Goal: Find specific page/section: Find specific page/section

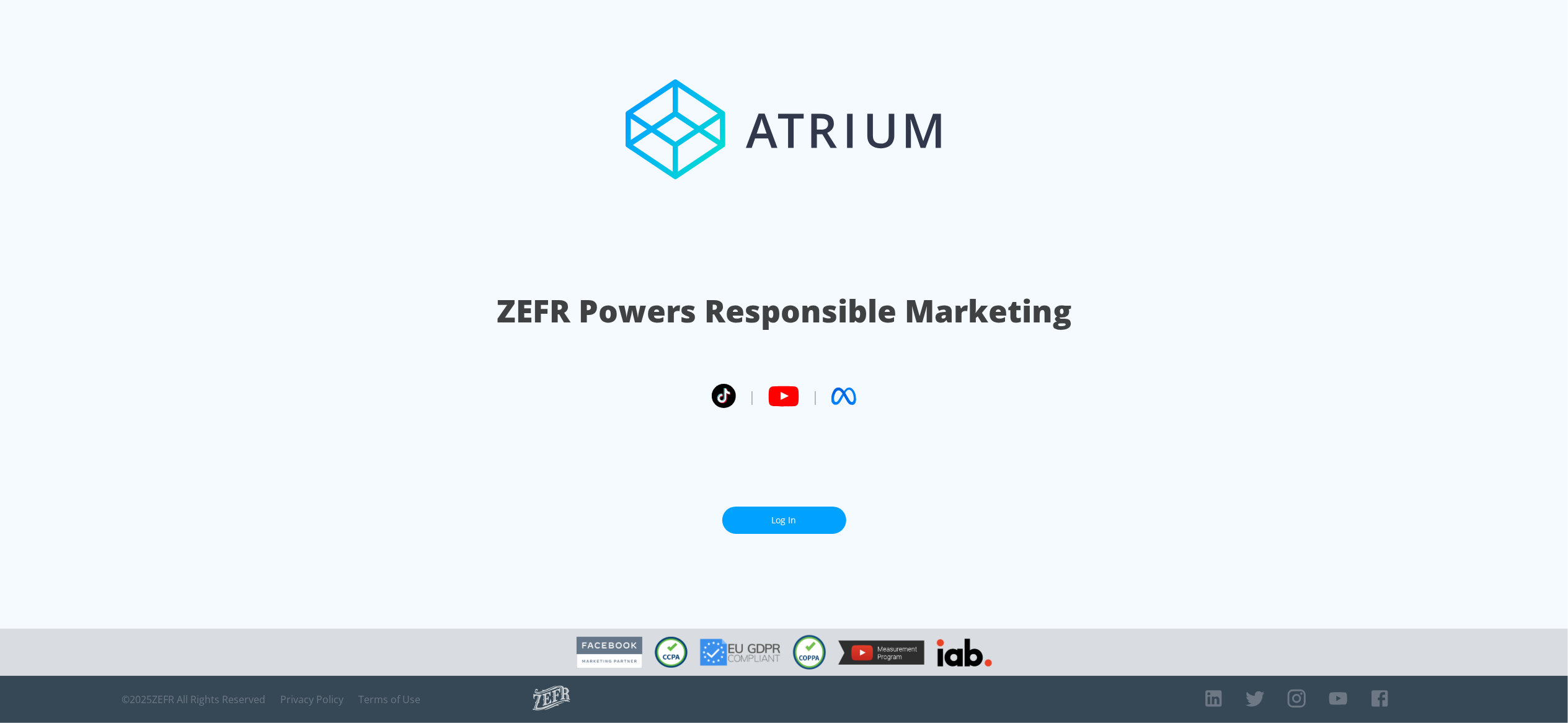
click at [795, 517] on link "Log In" at bounding box center [784, 521] width 124 height 28
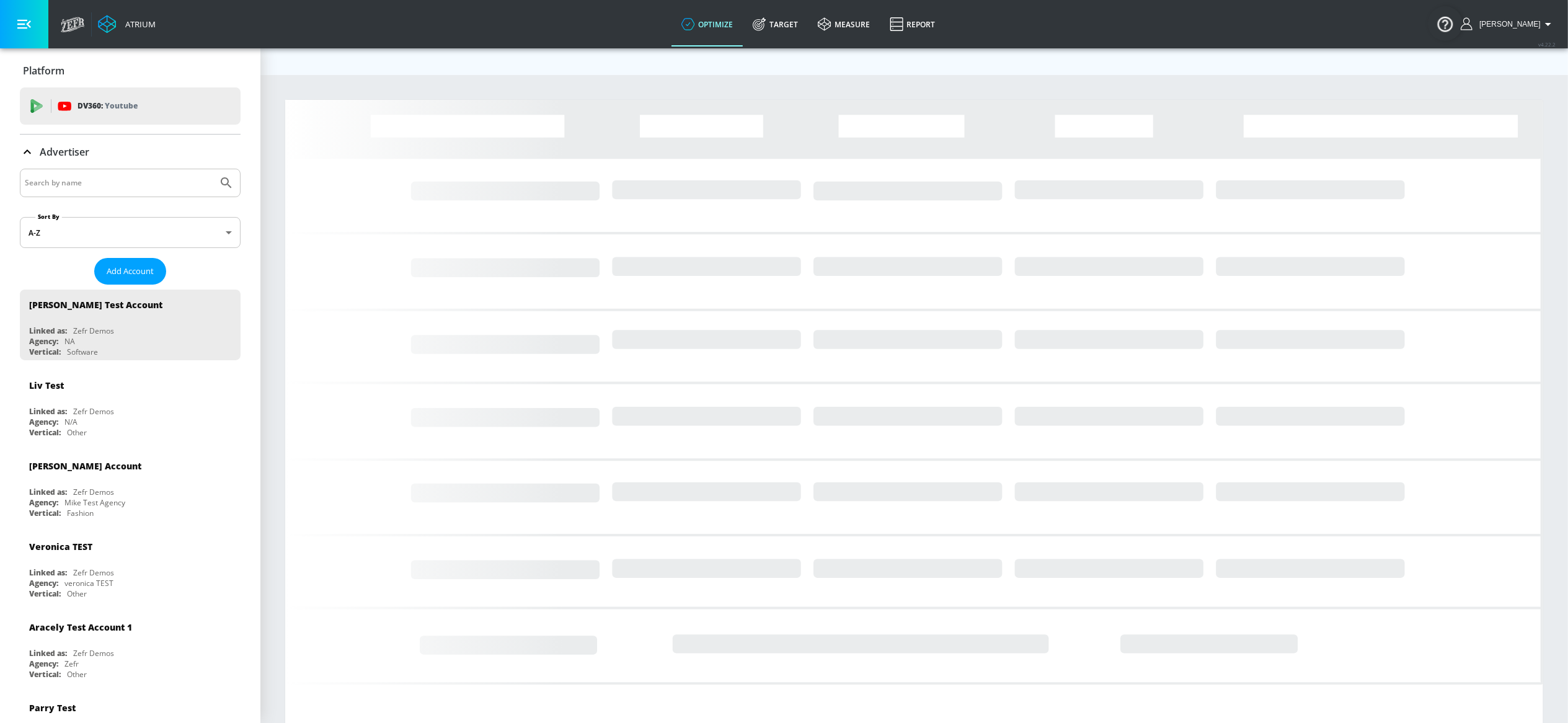
click at [152, 187] on input "Search by name" at bounding box center [118, 183] width 188 height 16
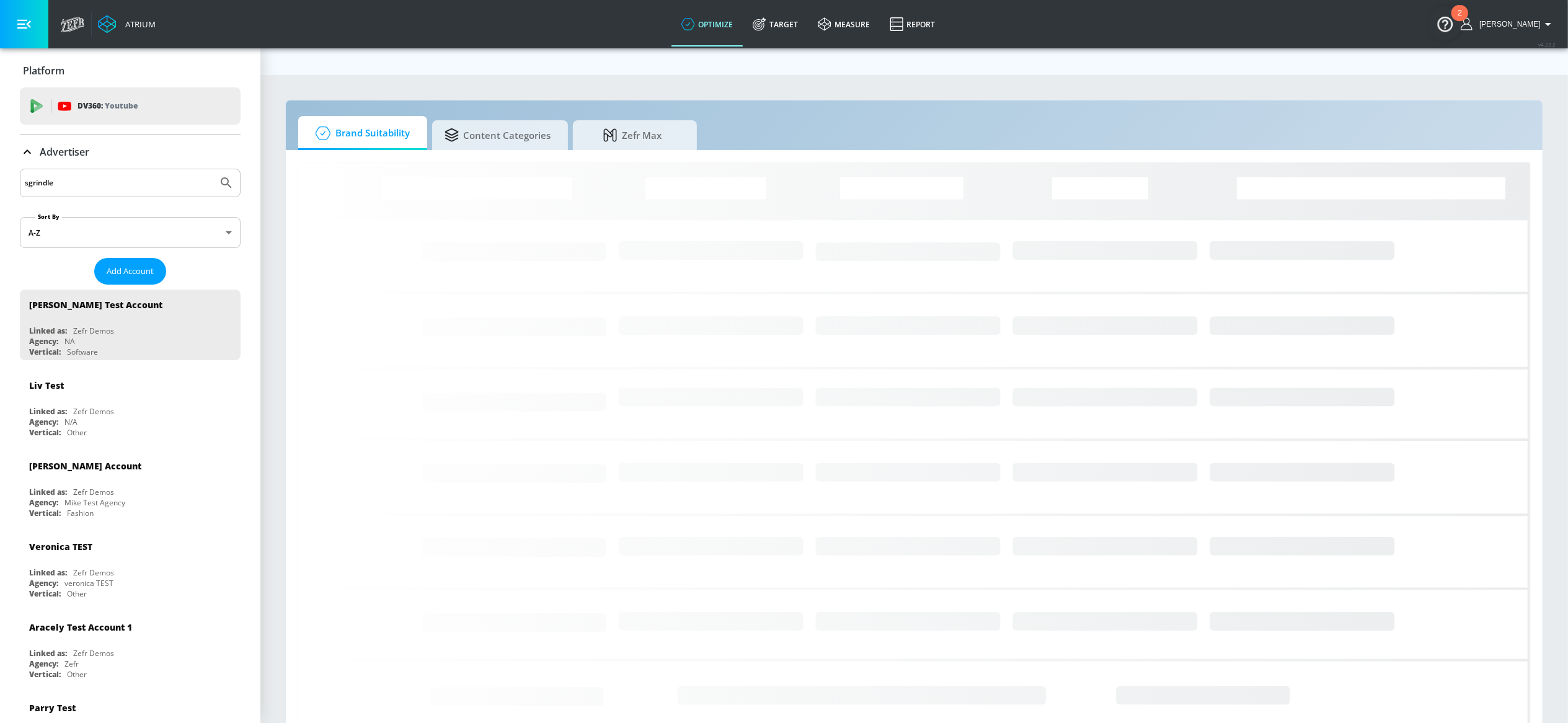
type input "sgrindle"
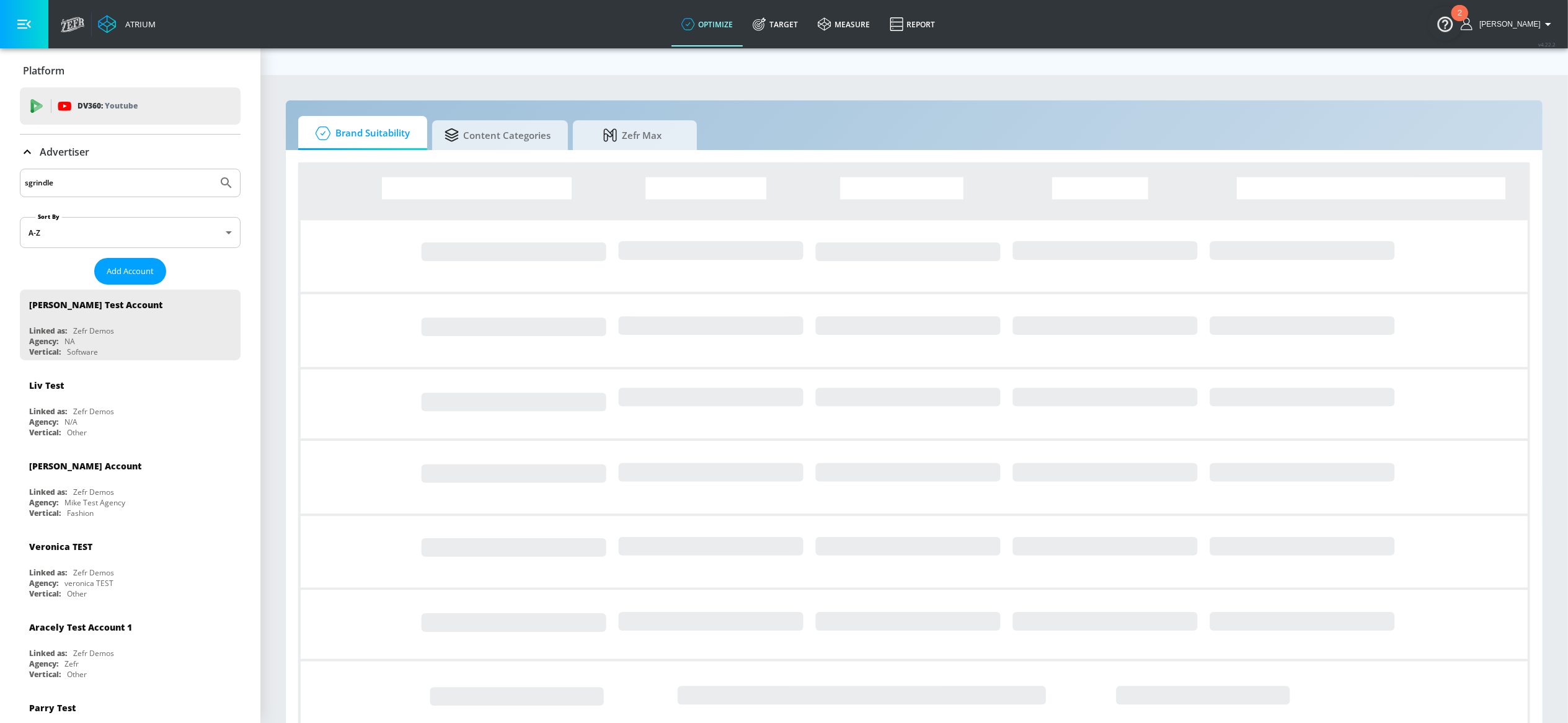
click at [212, 169] on button "Submit Search" at bounding box center [226, 183] width 27 height 27
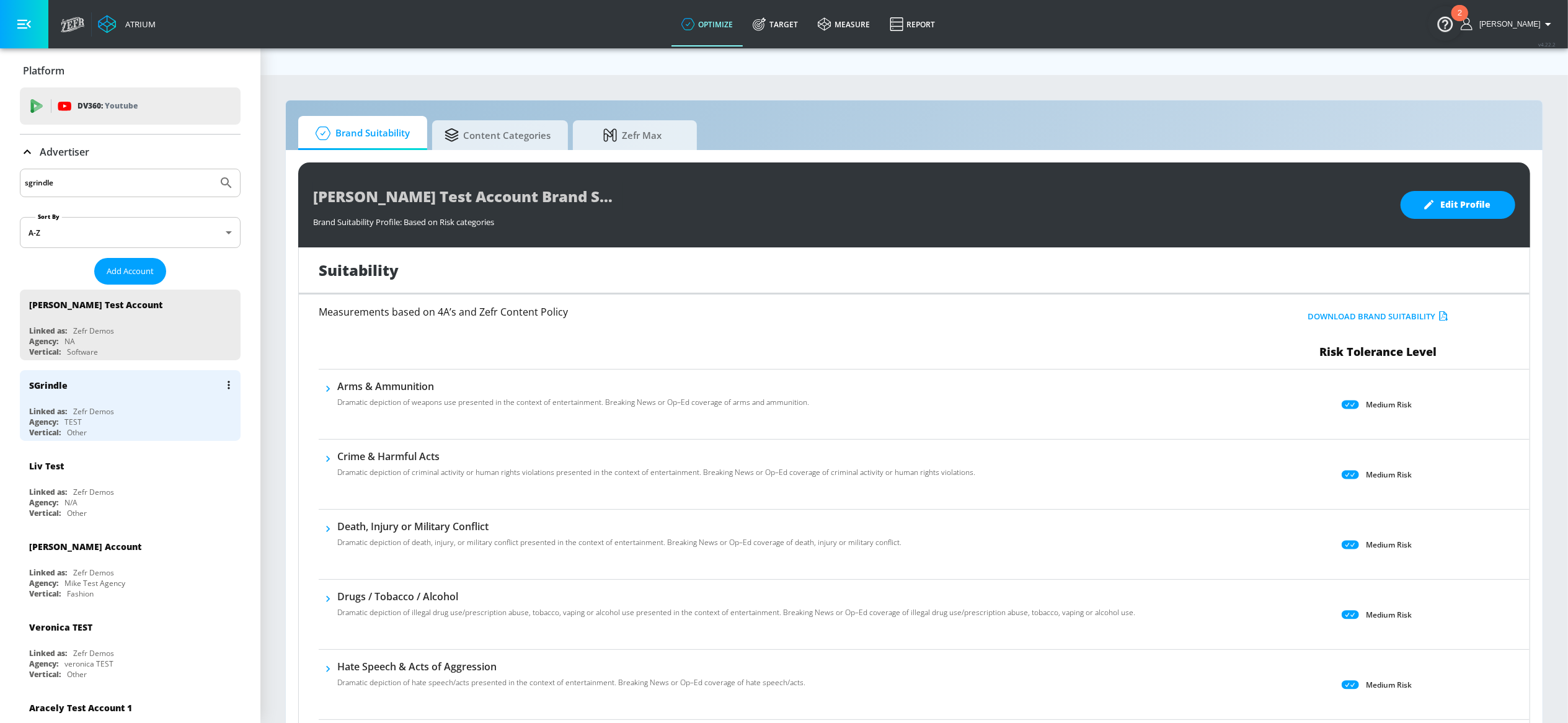
click at [122, 407] on div "Linked as: Zefr Demos" at bounding box center [133, 411] width 208 height 10
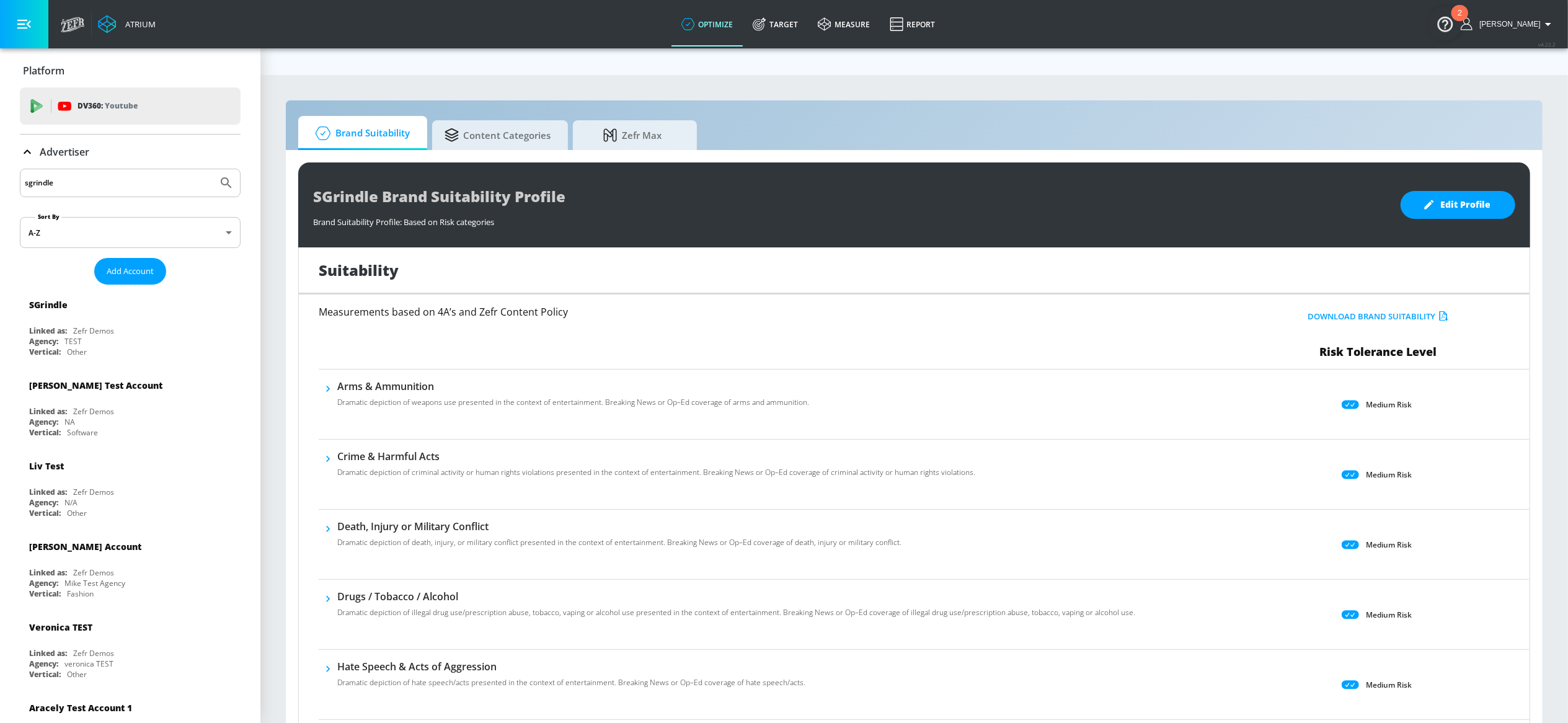
click at [22, 35] on button "button" at bounding box center [24, 24] width 48 height 48
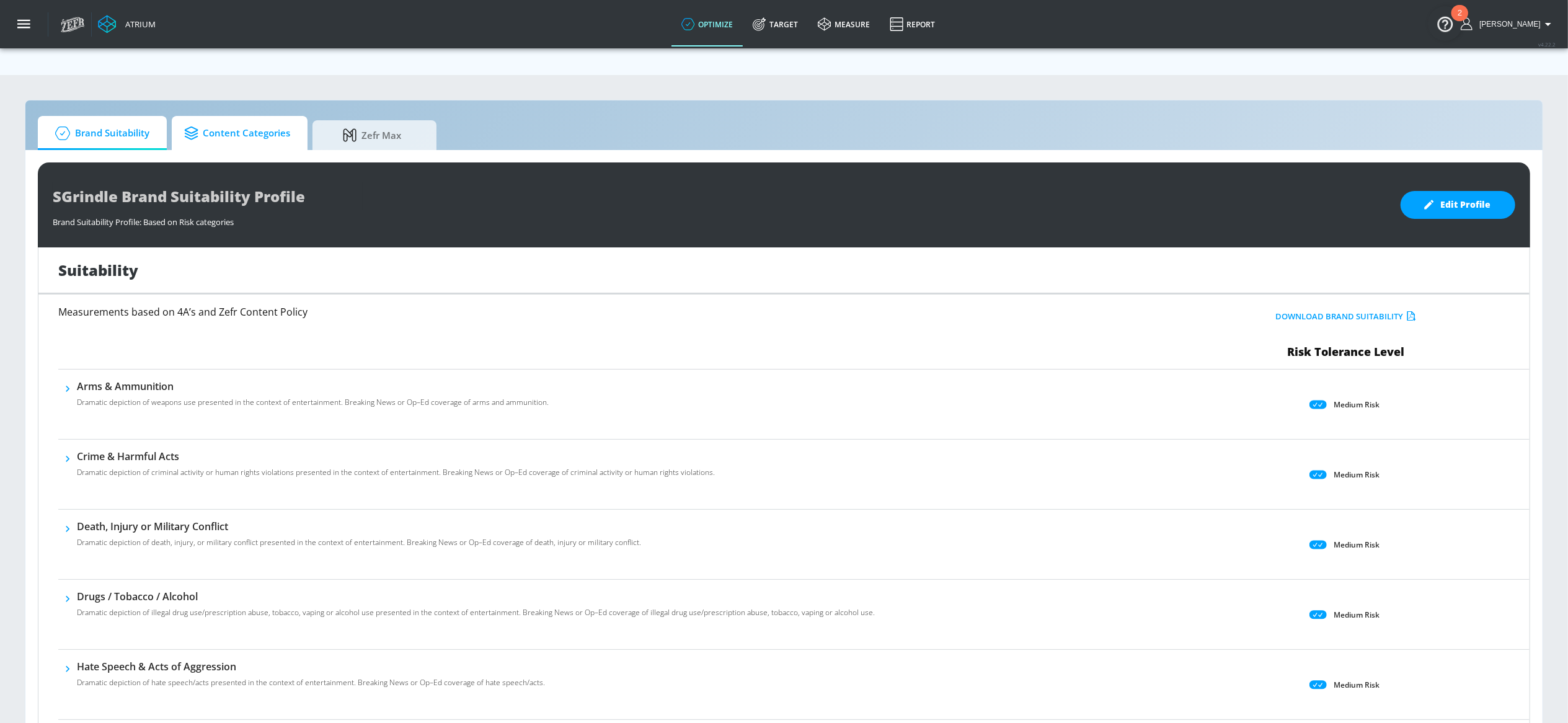
click at [261, 119] on span "Content Categories" at bounding box center [237, 133] width 106 height 30
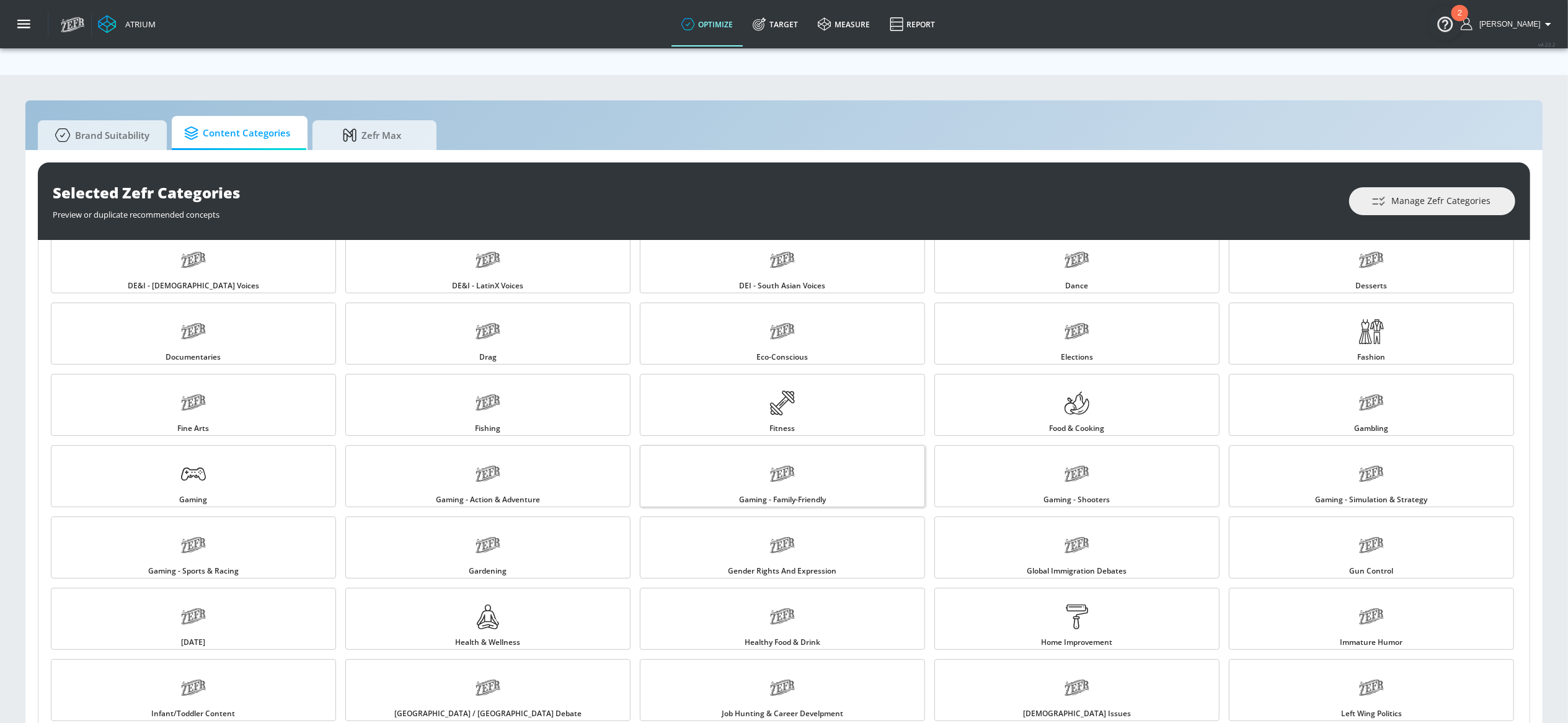
scroll to position [315, 0]
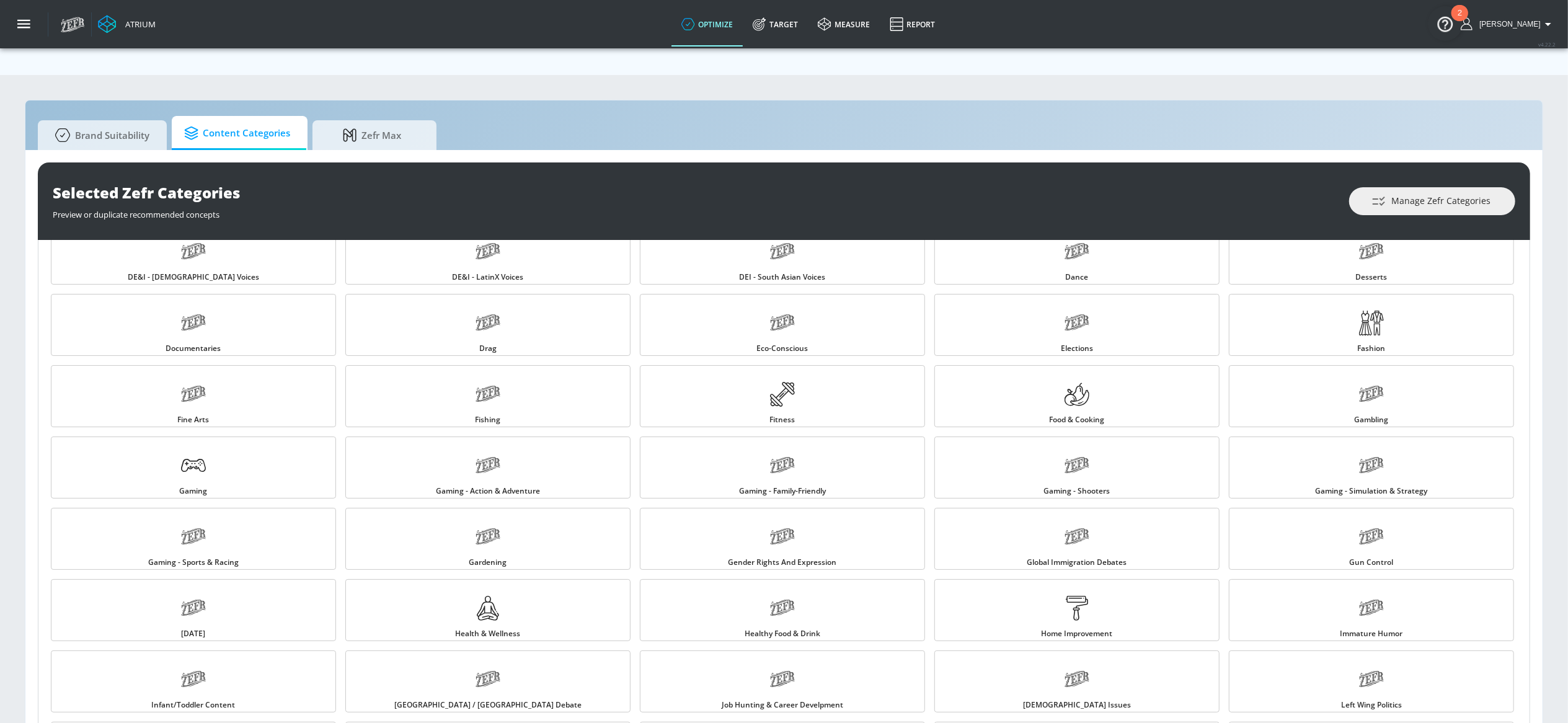
click at [545, 615] on div "Health & Wellness" at bounding box center [487, 609] width 294 height 71
click at [538, 587] on link "Health & Wellness" at bounding box center [487, 610] width 285 height 62
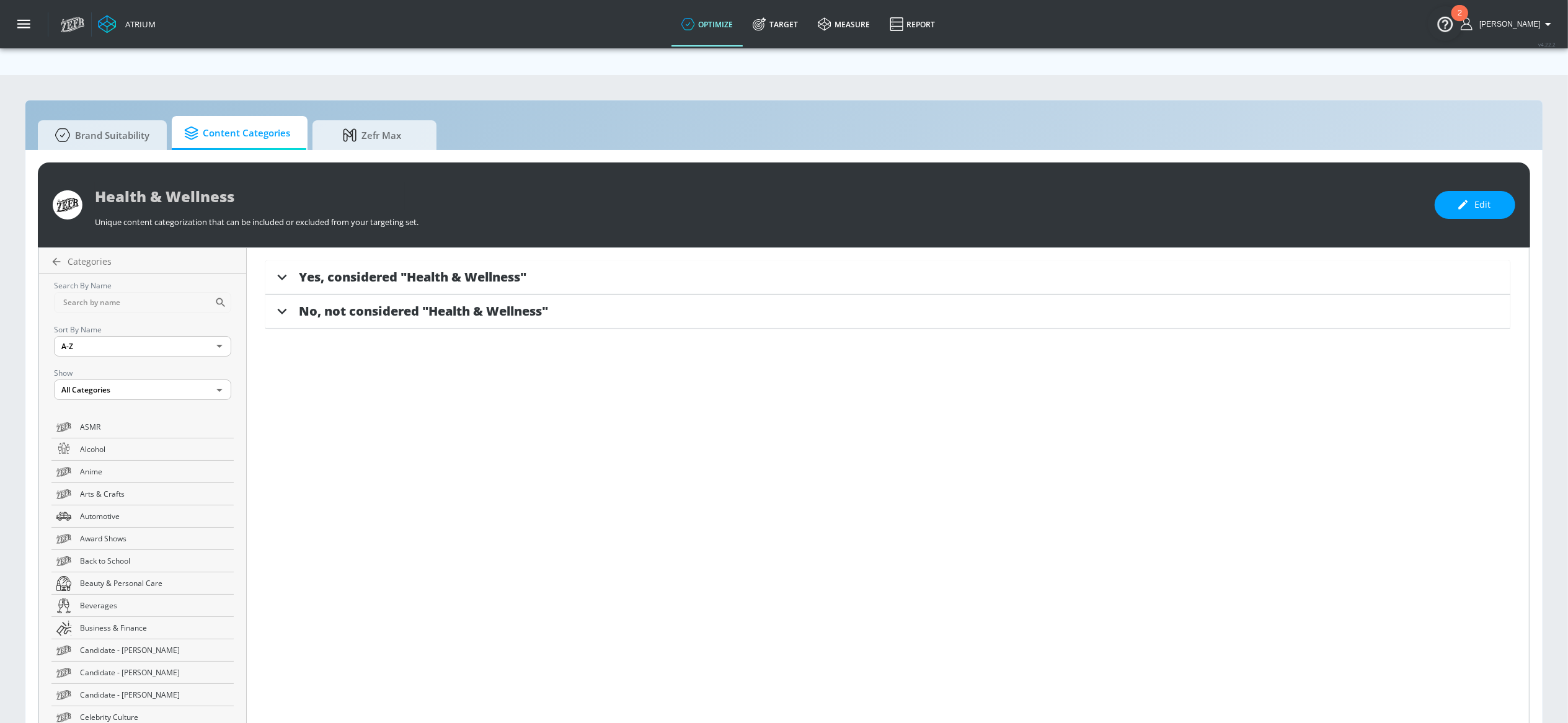
click at [408, 268] on span "Yes, considered "Health & Wellness"" at bounding box center [412, 277] width 228 height 17
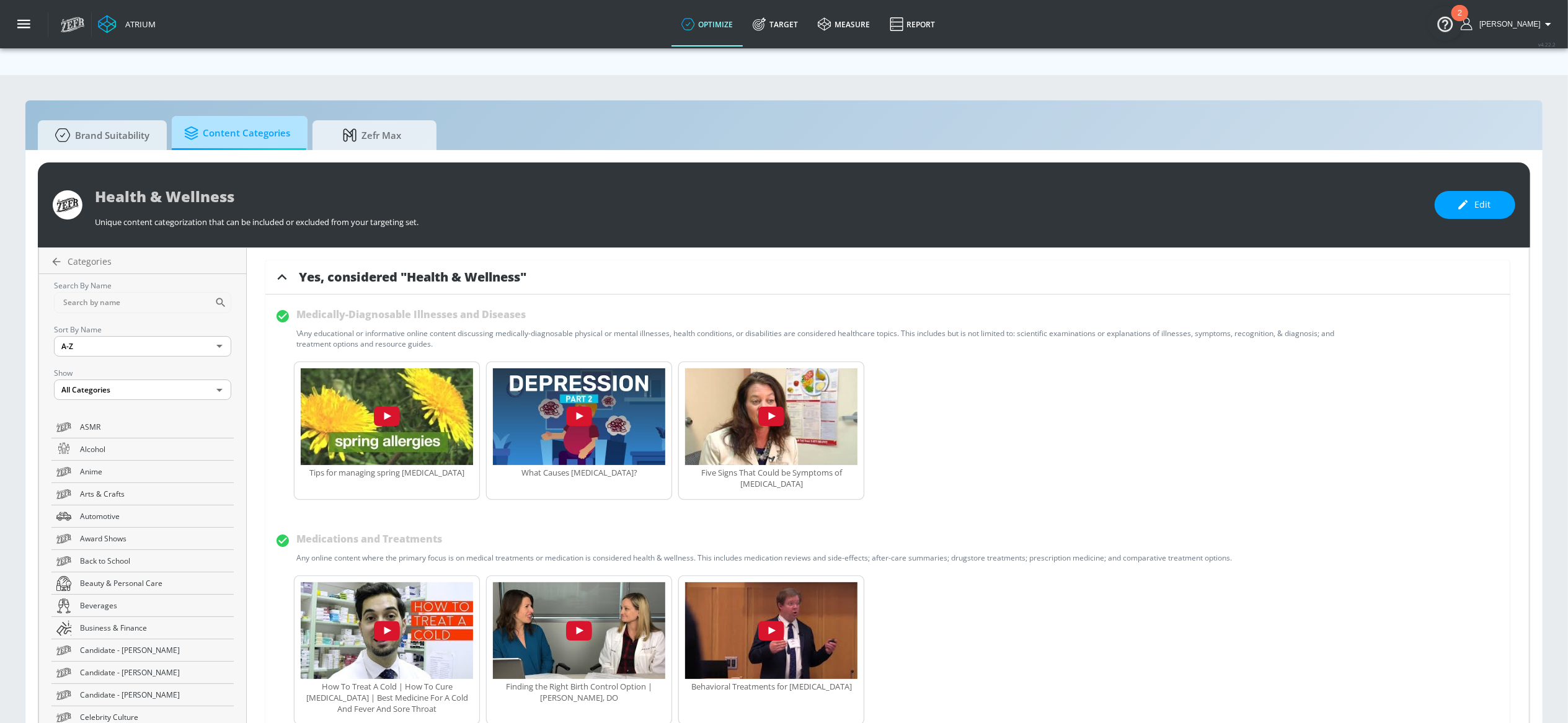
click at [216, 119] on span "Content Categories" at bounding box center [237, 133] width 106 height 30
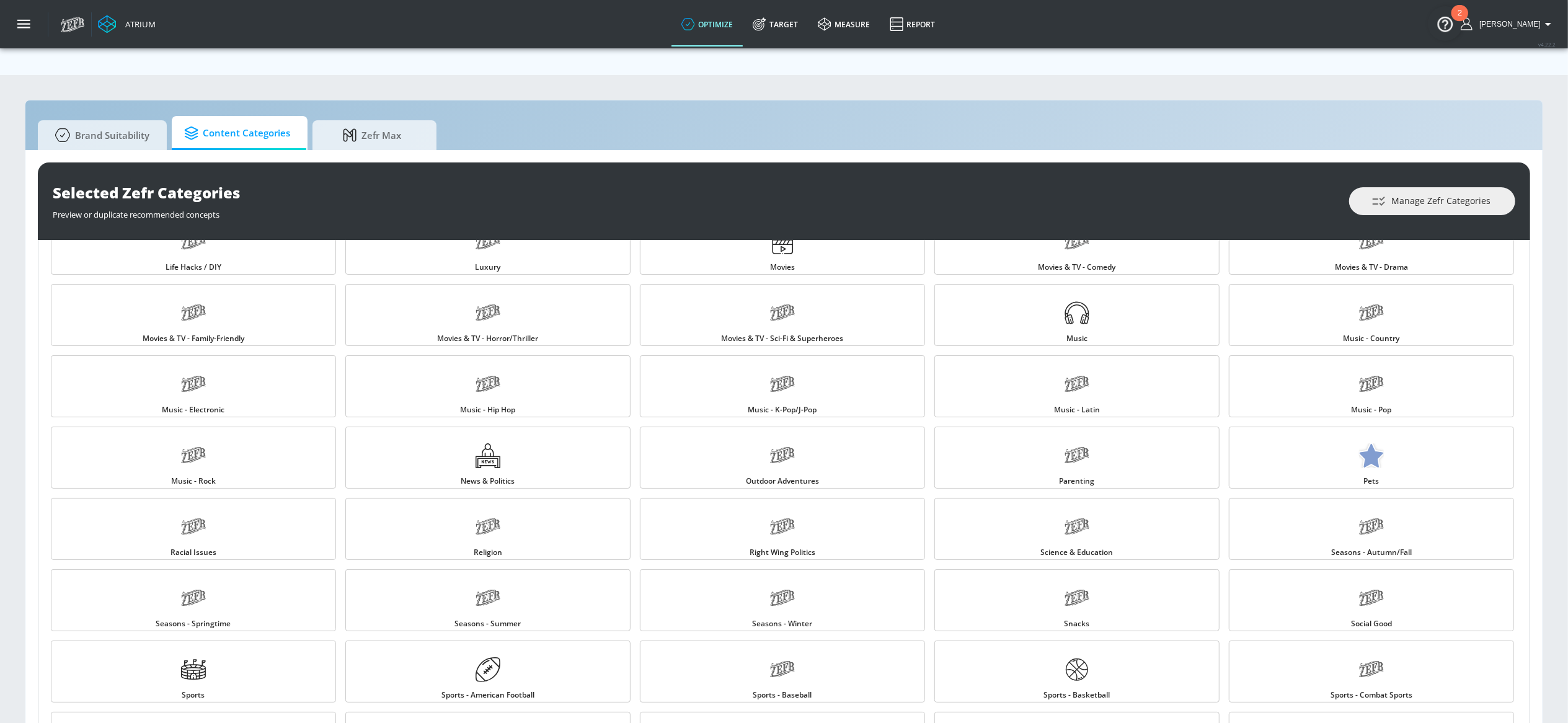
scroll to position [207, 0]
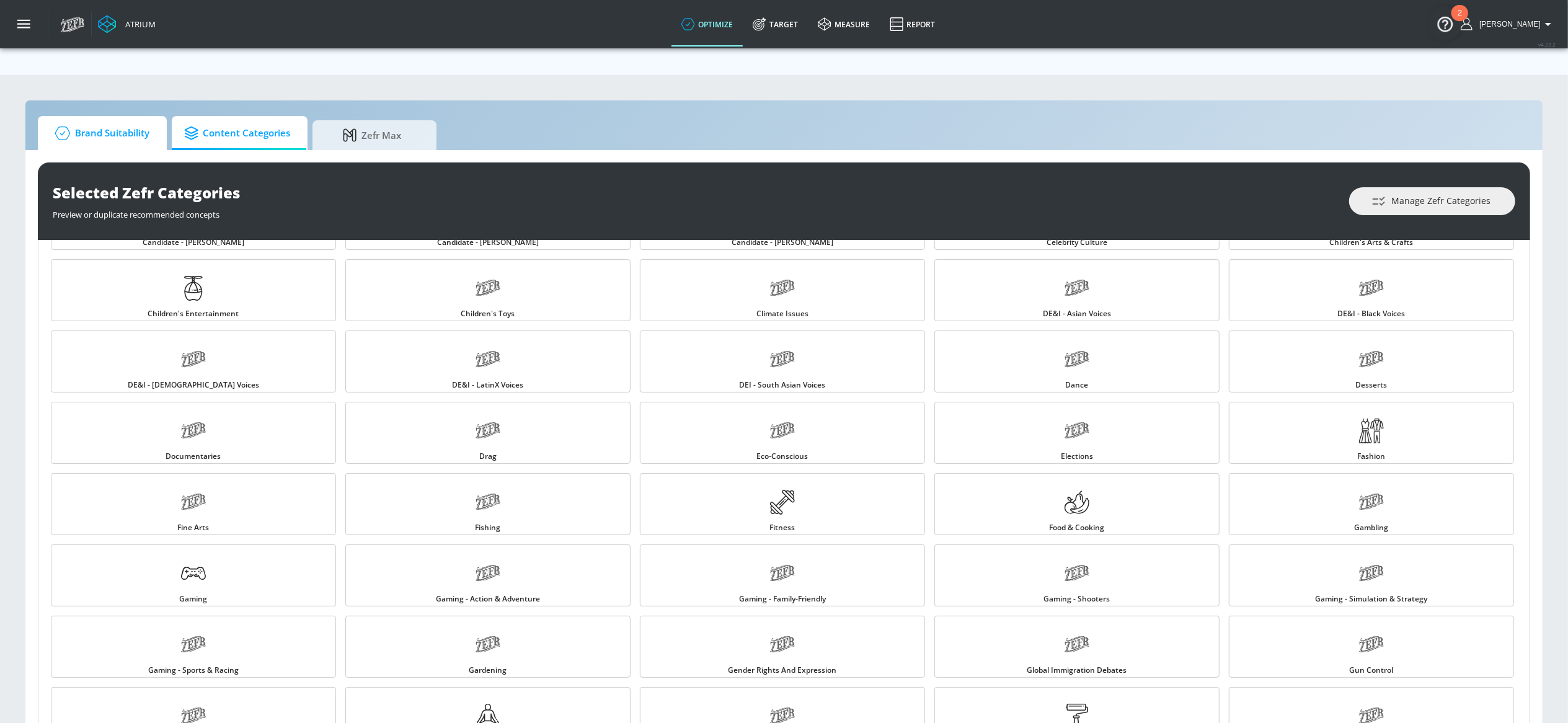
click at [99, 119] on span "Brand Suitability" at bounding box center [99, 133] width 99 height 30
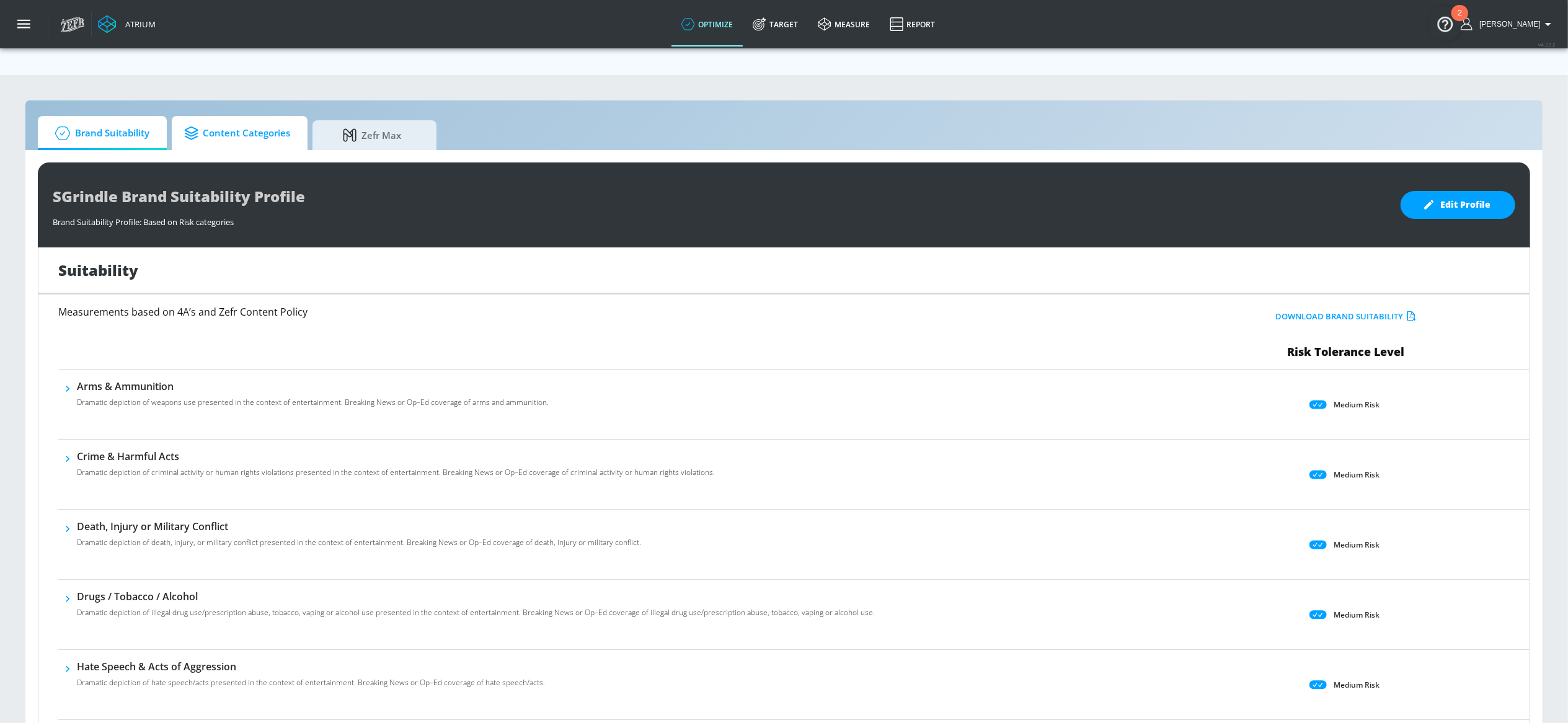
click at [262, 119] on span "Content Categories" at bounding box center [237, 133] width 106 height 30
